Goal: Browse casually: Explore the website without a specific task or goal

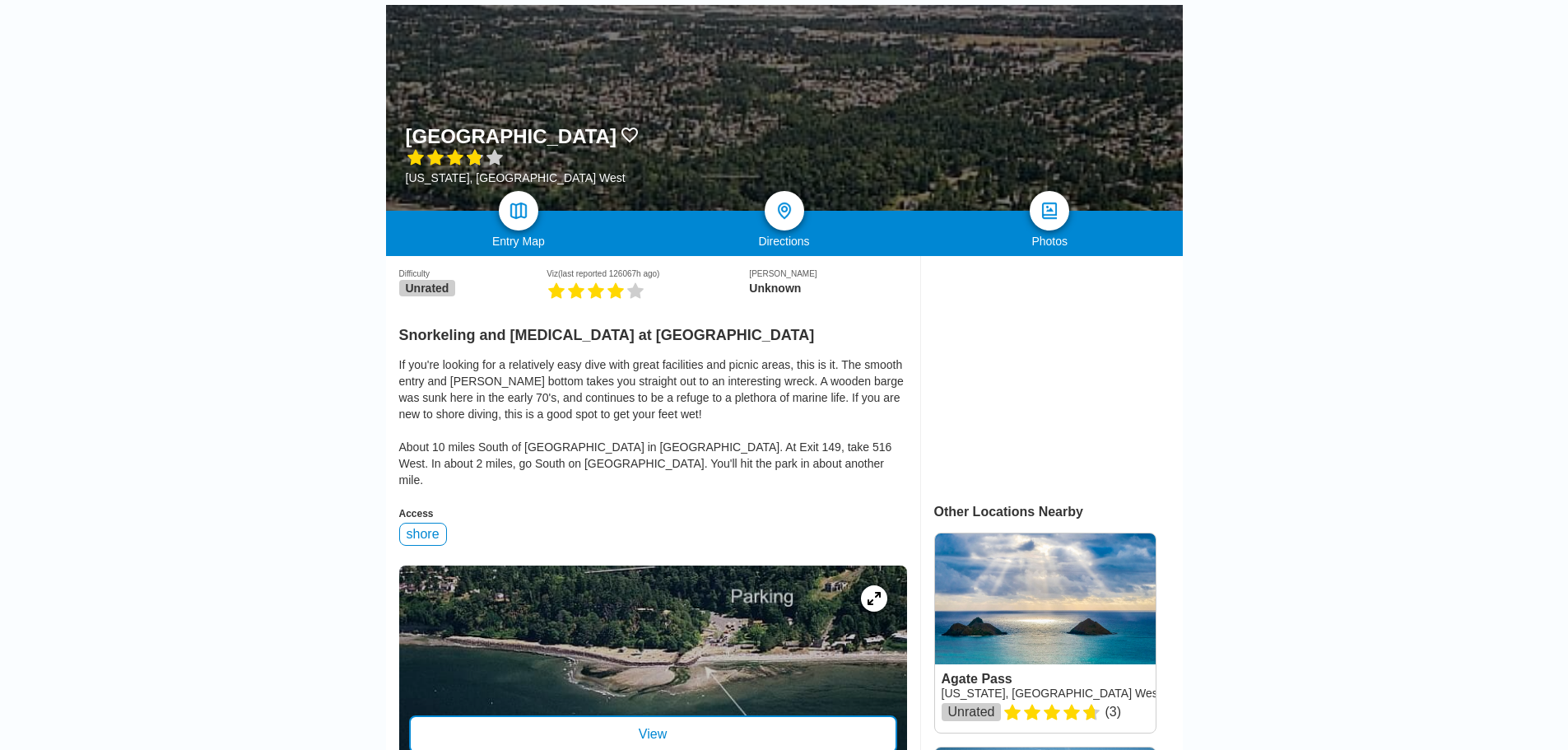
scroll to position [329, 0]
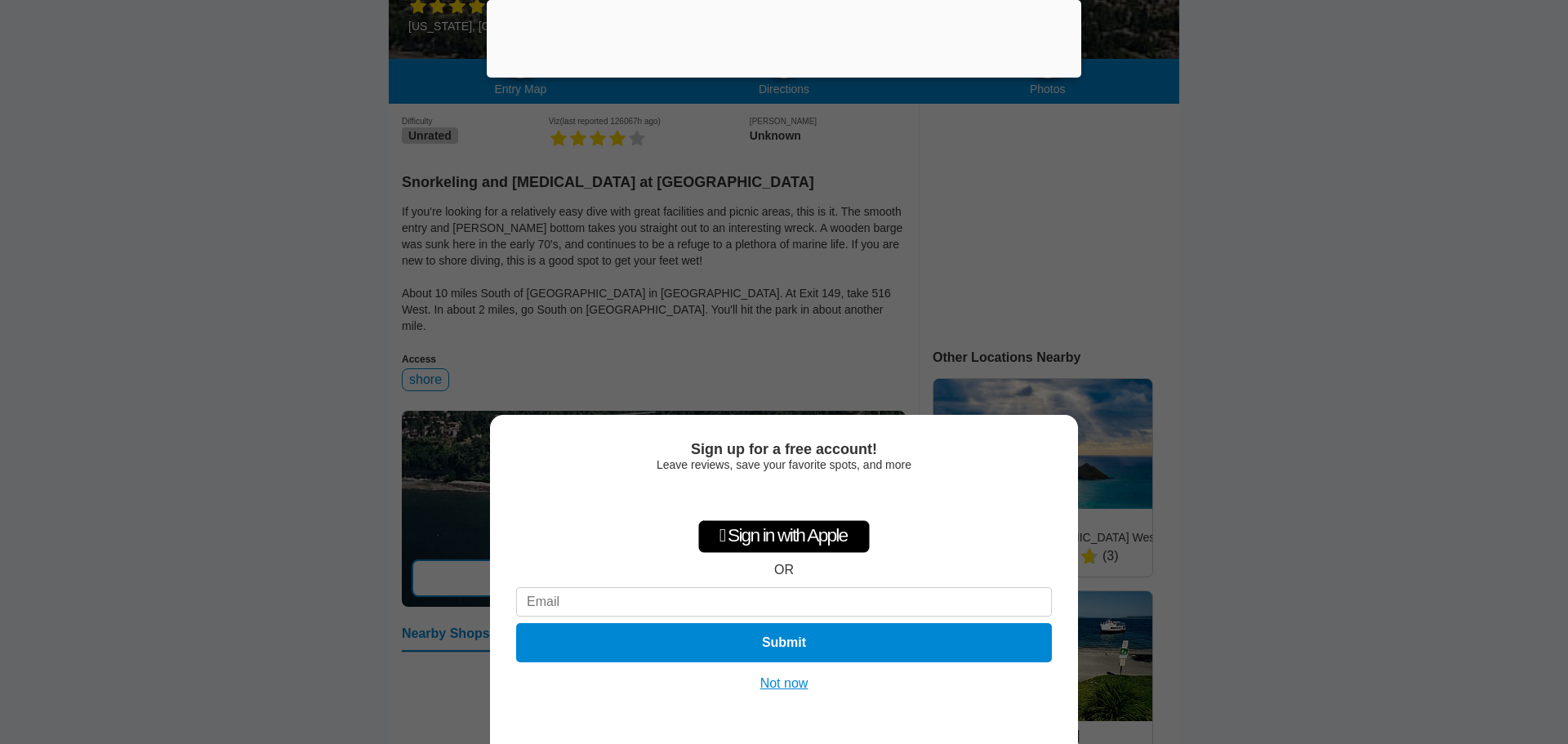
drag, startPoint x: 783, startPoint y: 683, endPoint x: 795, endPoint y: 678, distance: 13.0
click at [783, 683] on button "Not now" at bounding box center [784, 683] width 58 height 16
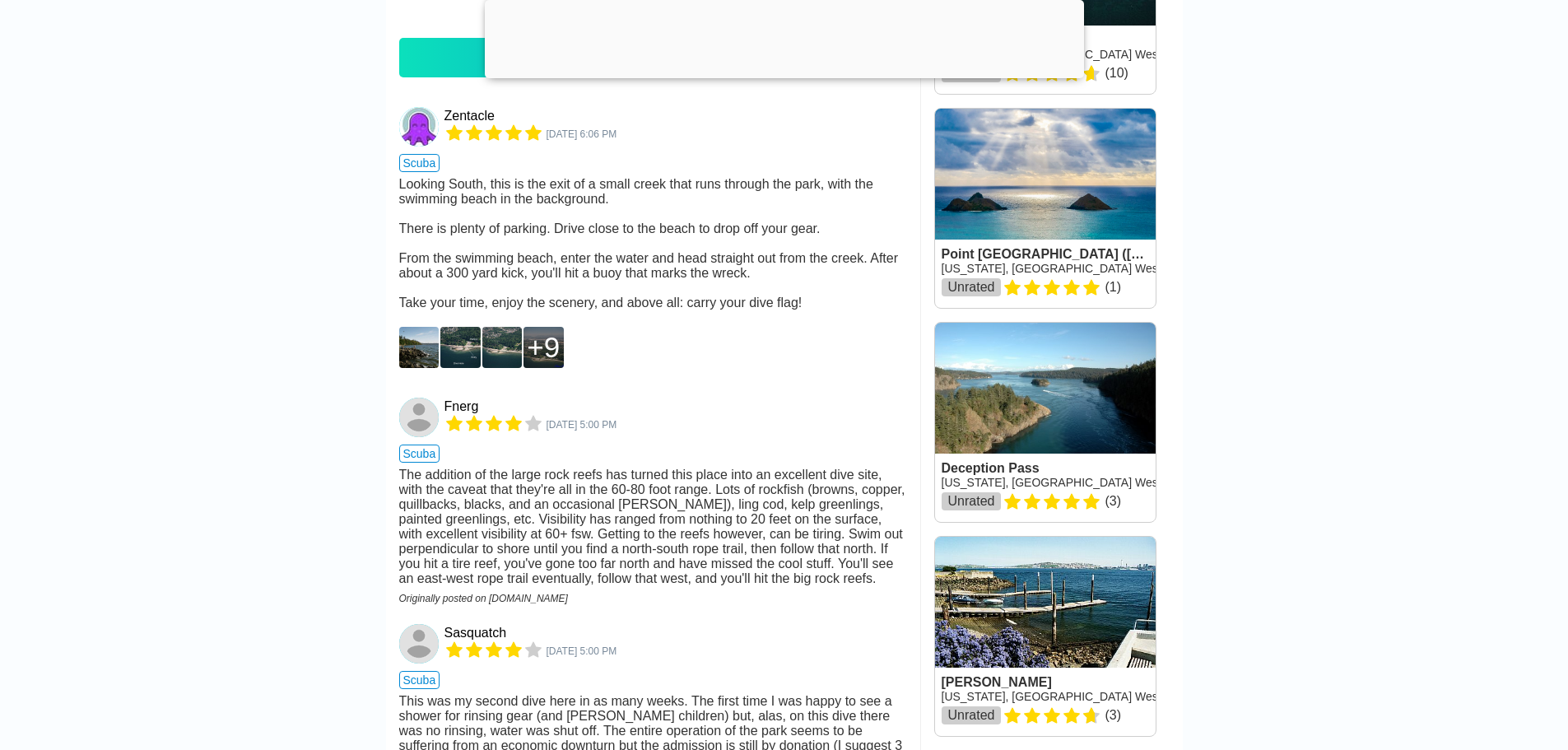
scroll to position [1235, 0]
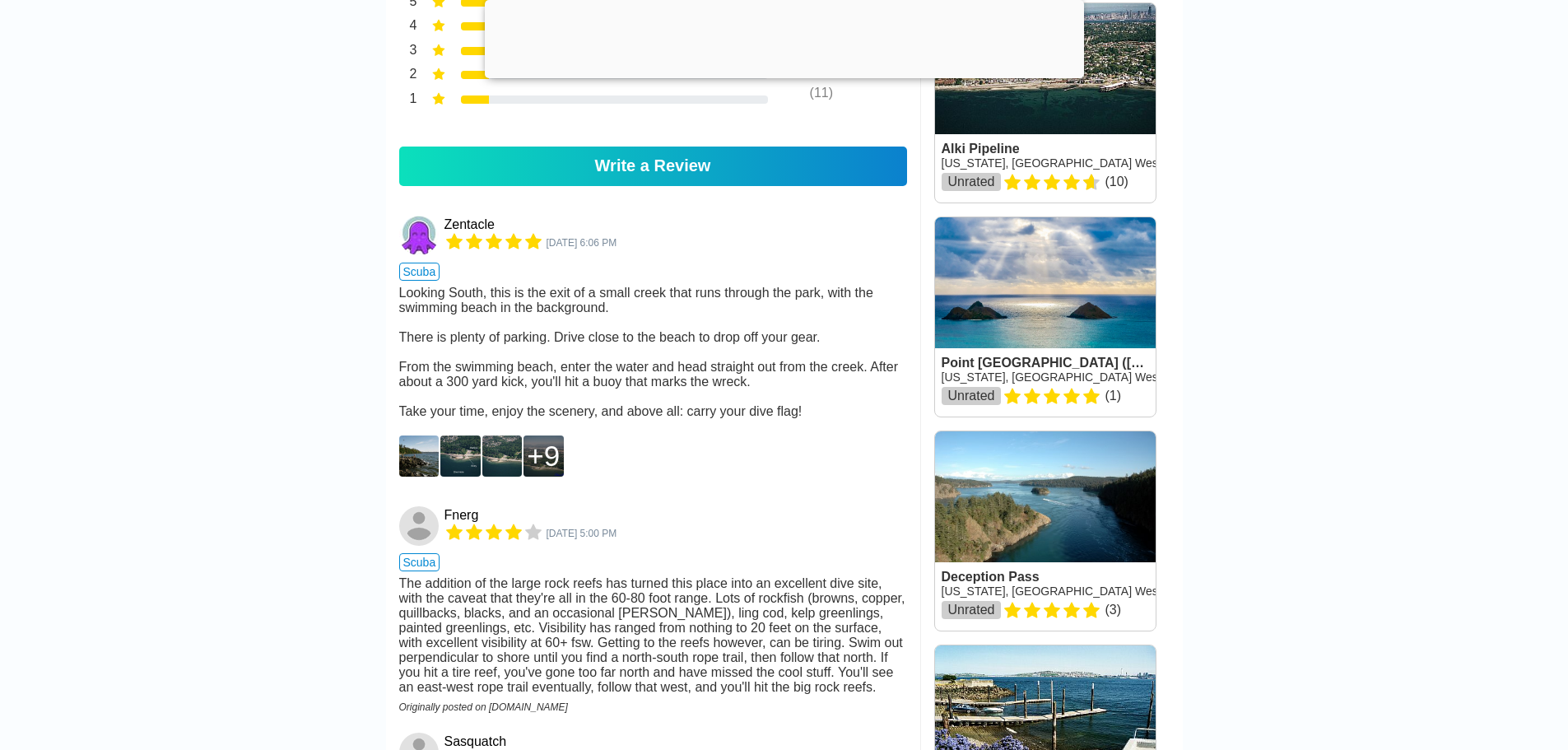
click at [416, 476] on img at bounding box center [419, 455] width 40 height 41
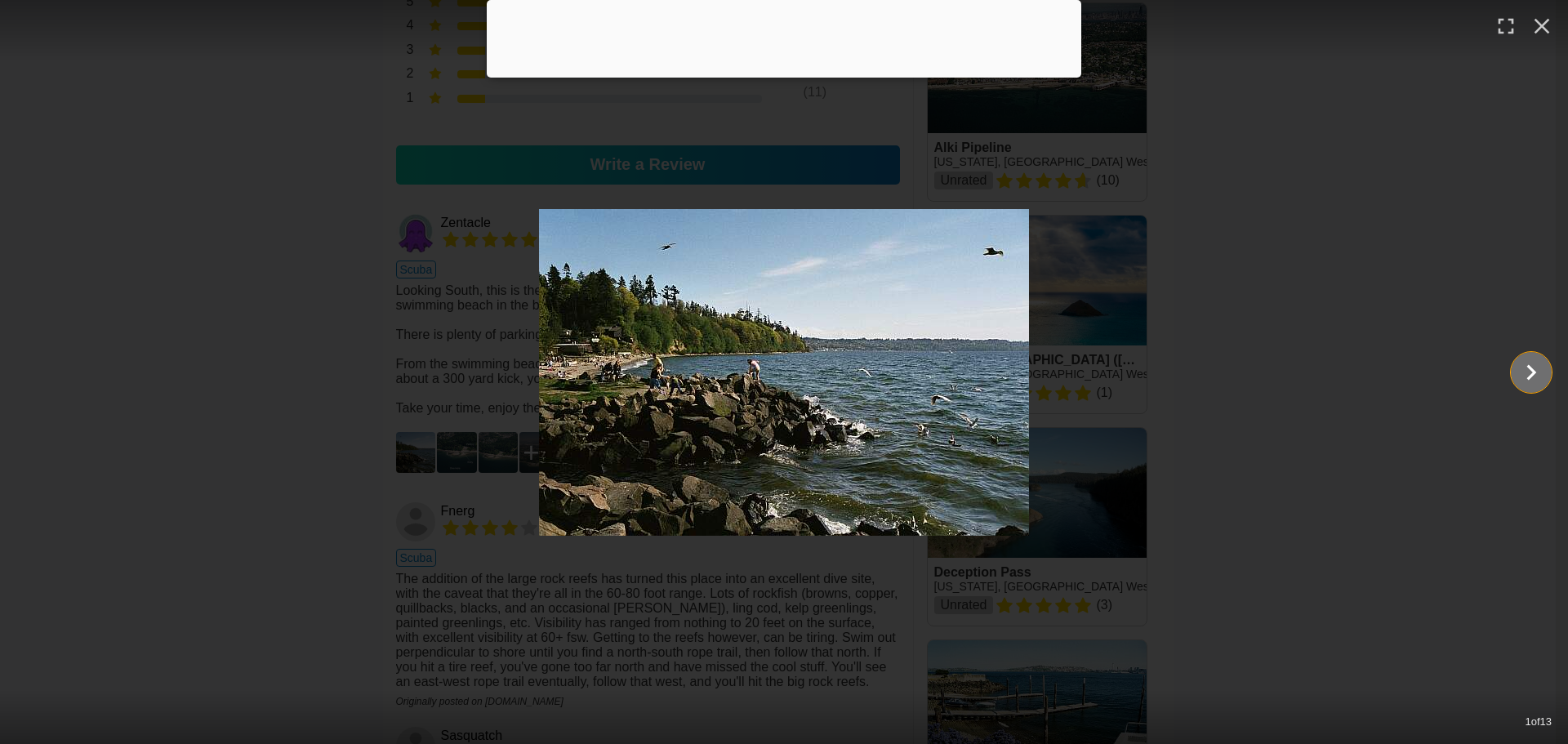
click at [1516, 369] on icon "Show slide 2 of 13" at bounding box center [1531, 372] width 31 height 39
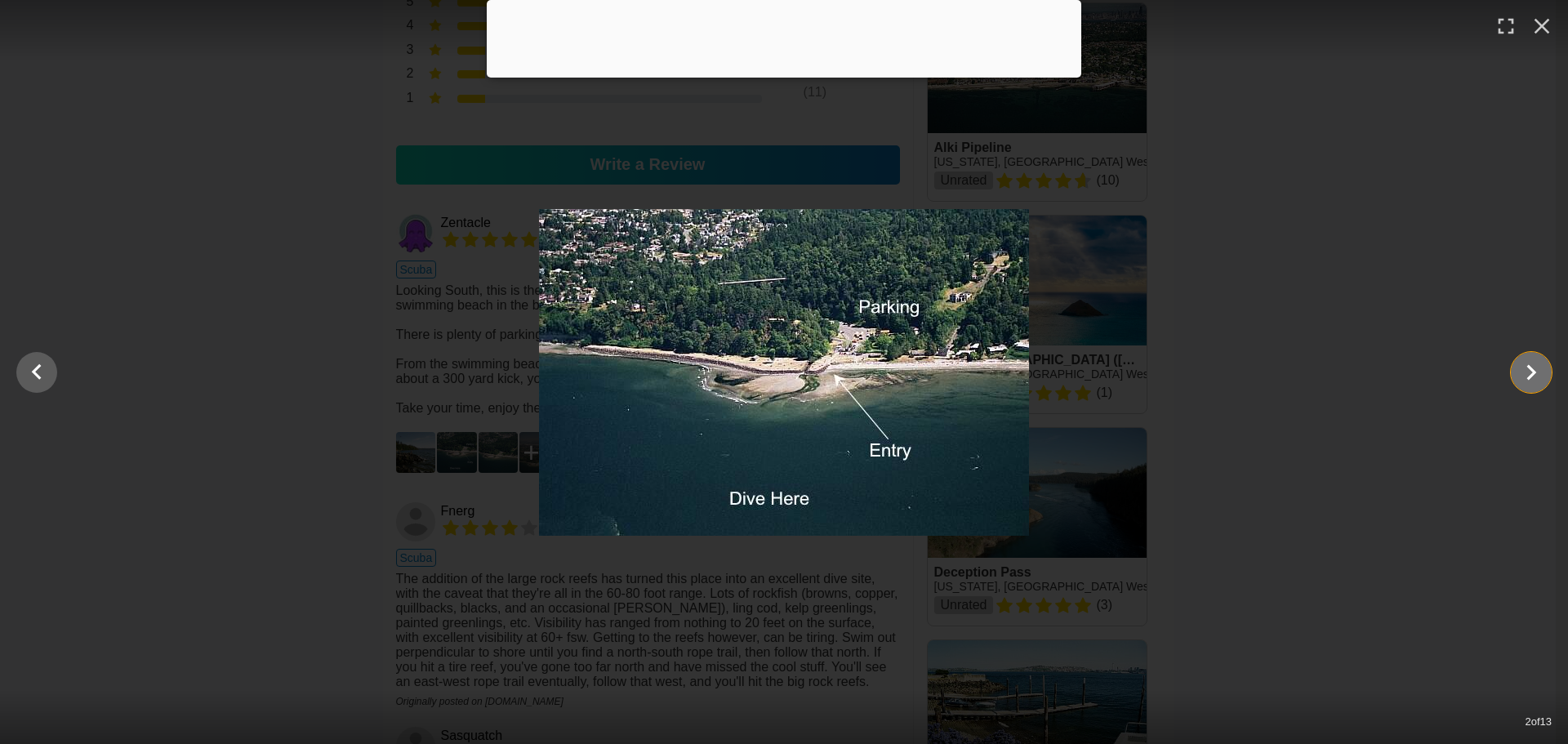
click at [1522, 373] on icon "Show slide 3 of 13" at bounding box center [1531, 372] width 31 height 39
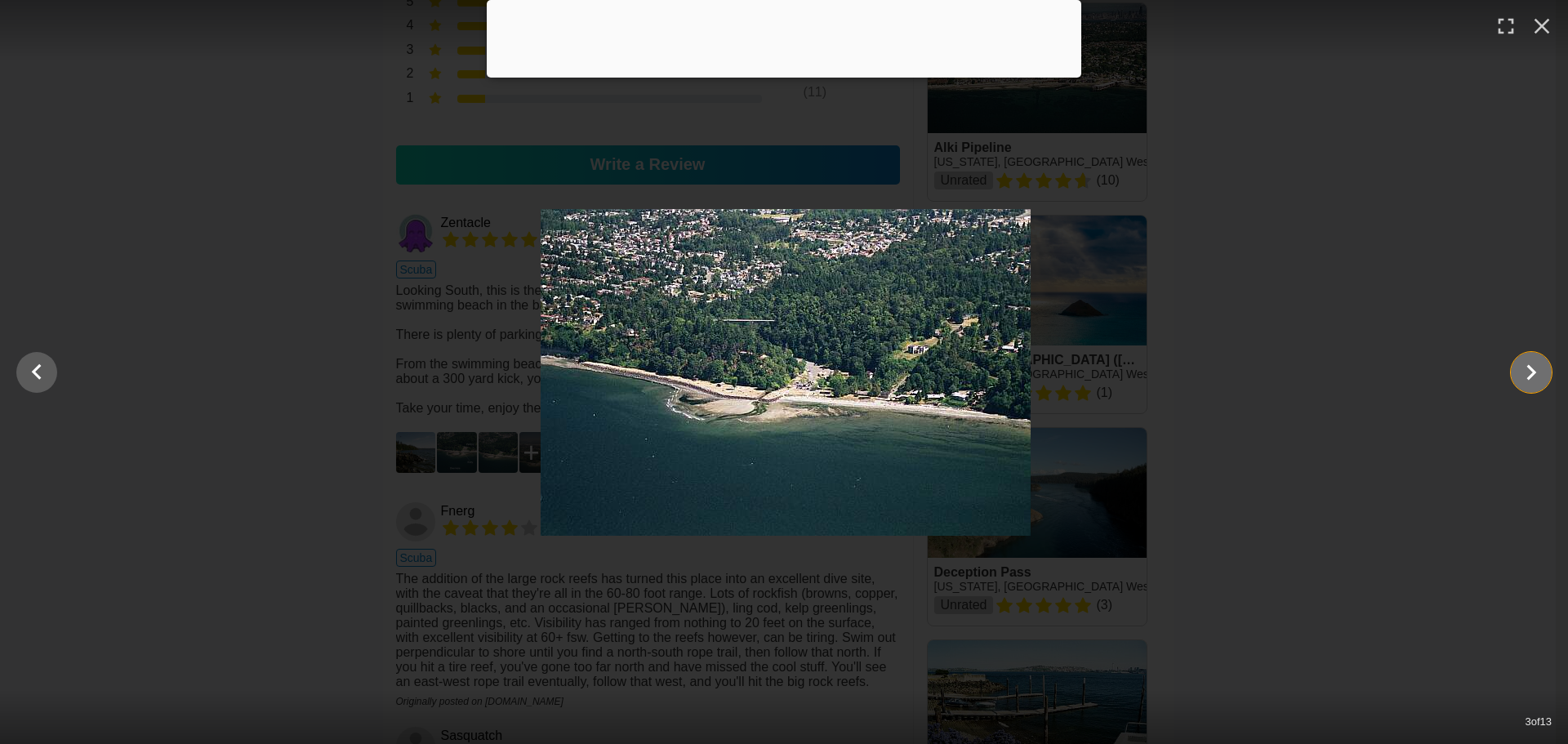
click at [1522, 373] on icon "Show slide 4 of 13" at bounding box center [1531, 372] width 31 height 39
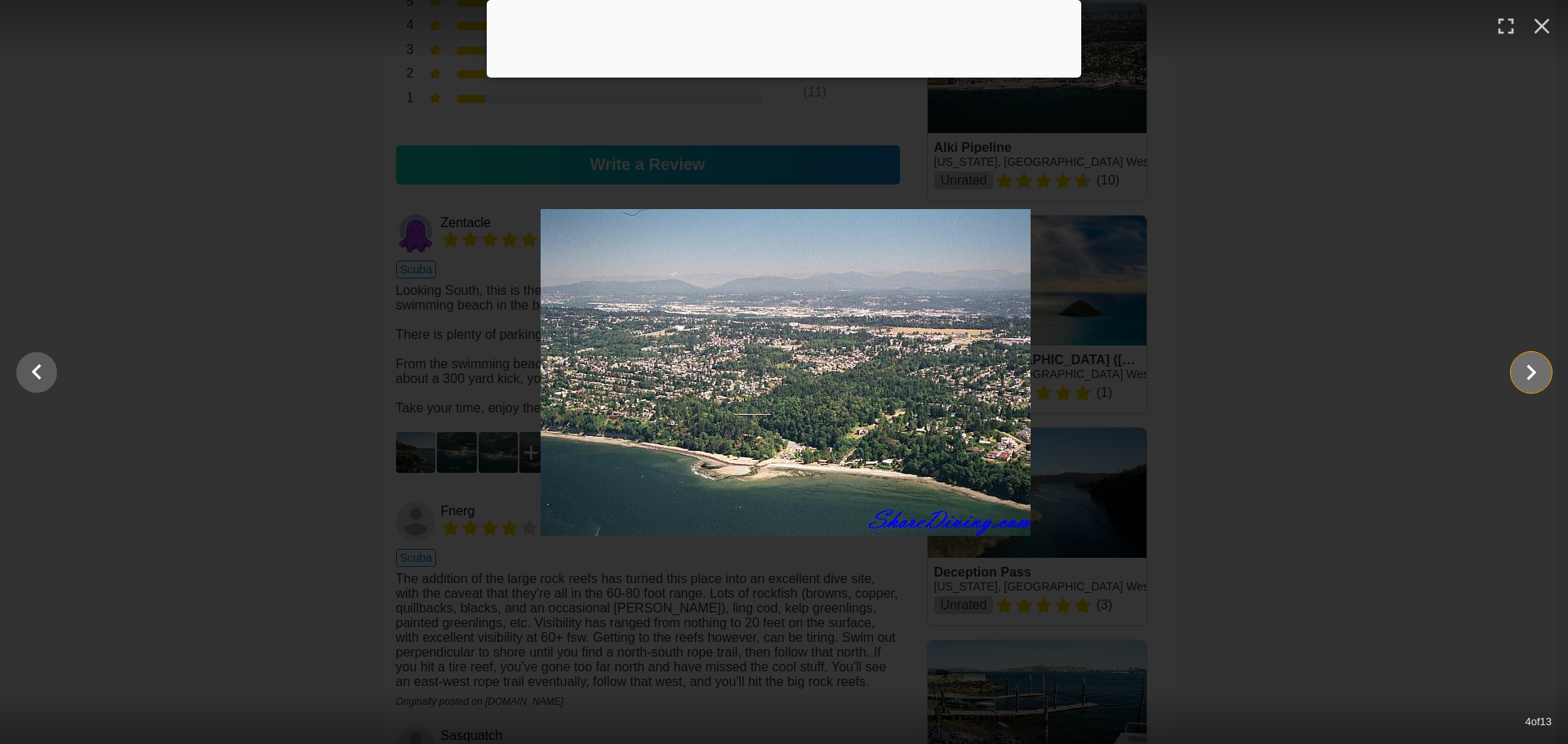
click at [1522, 373] on icon "Show slide 5 of 13" at bounding box center [1531, 372] width 31 height 39
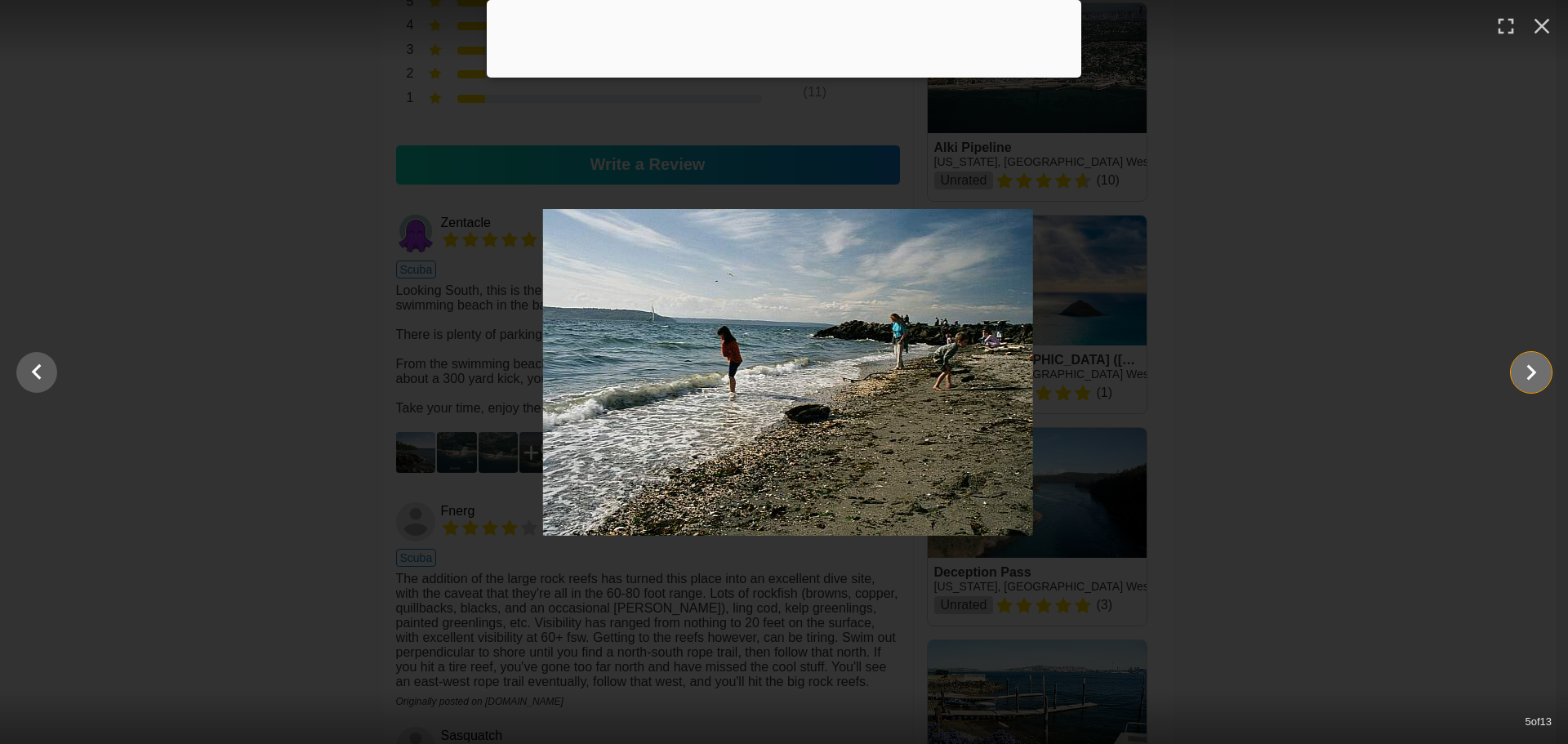
click at [1522, 373] on icon "Show slide 6 of 13" at bounding box center [1531, 372] width 31 height 39
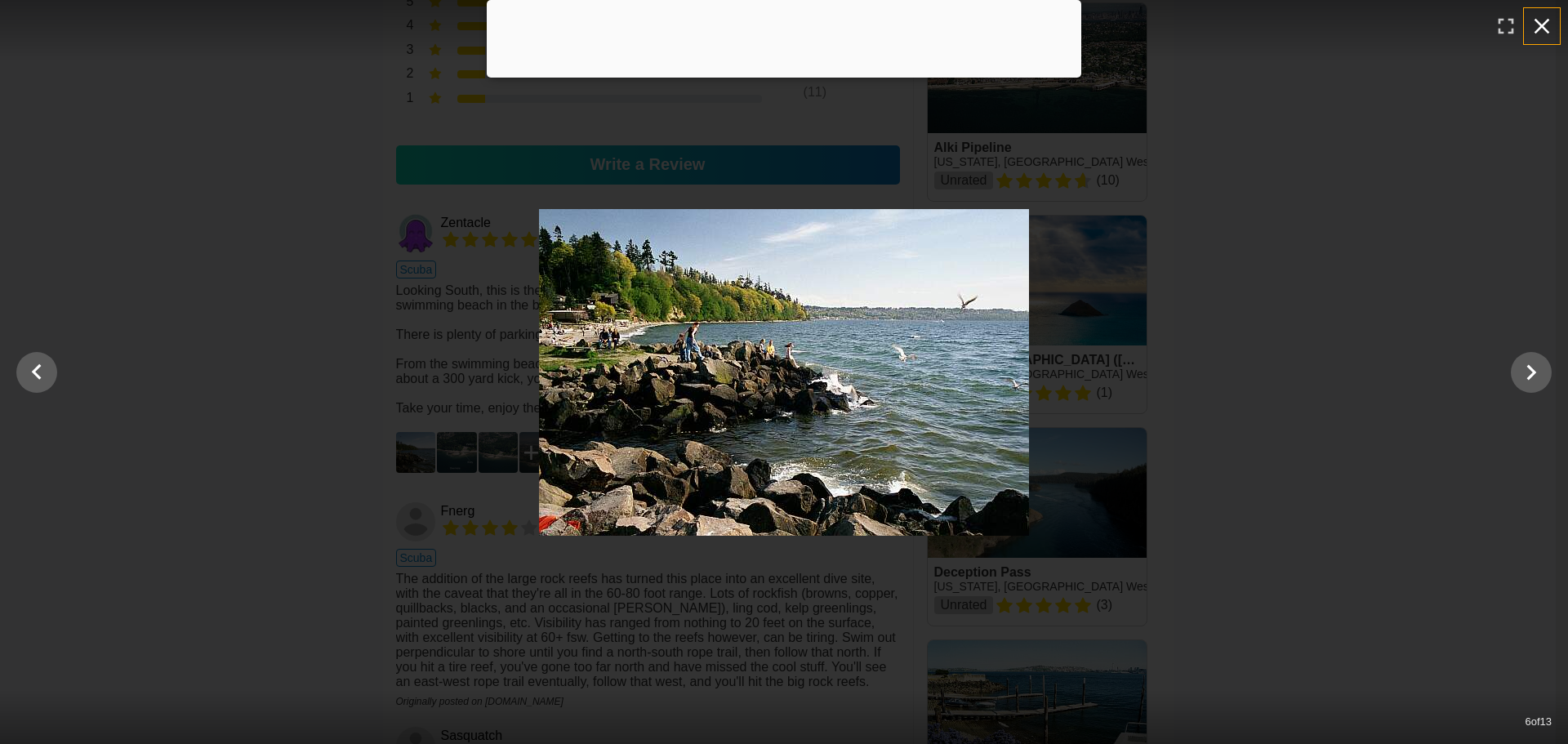
click at [1545, 32] on icon "button" at bounding box center [1541, 27] width 27 height 27
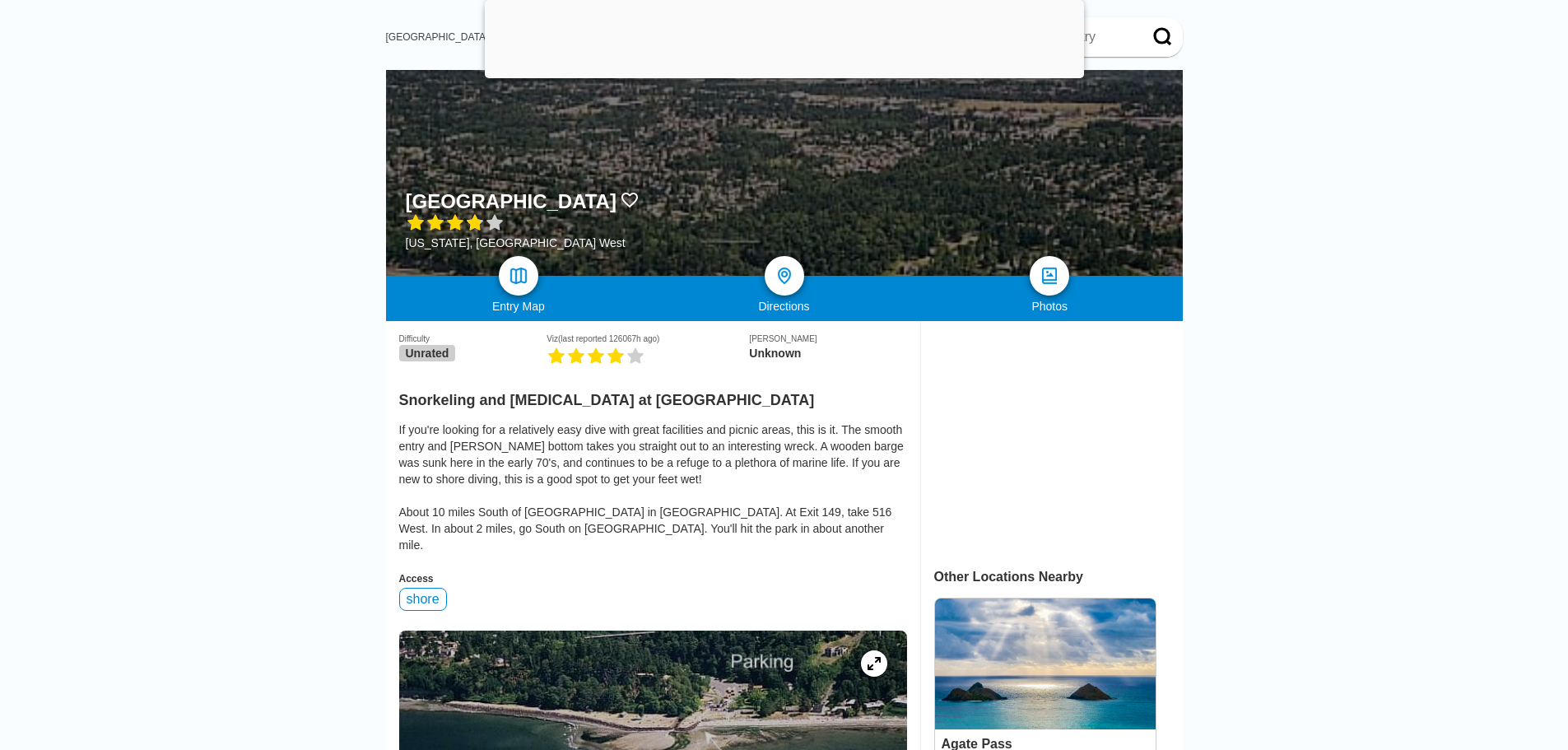
scroll to position [0, 0]
